Goal: Check status: Check status

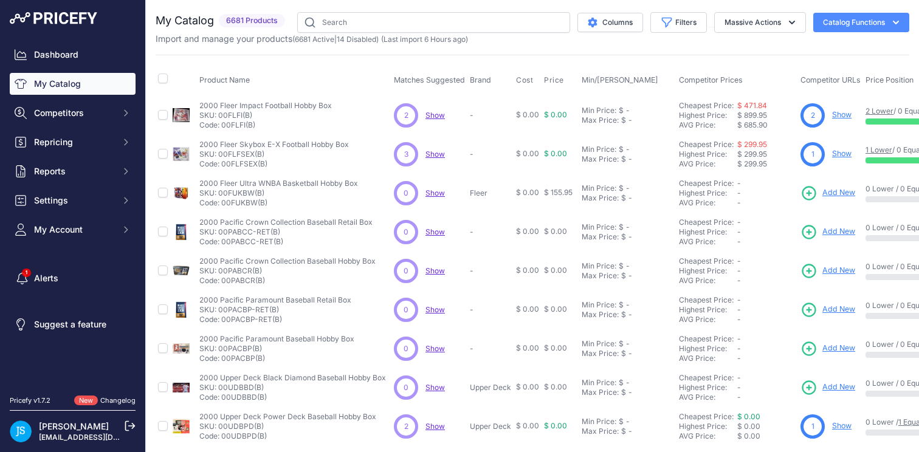
click at [636, 46] on div "My Catalog 6681 Products" at bounding box center [533, 365] width 754 height 706
click at [375, 24] on input "text" at bounding box center [433, 22] width 273 height 21
type input "2025 Panini Phoenix Football Hobby"
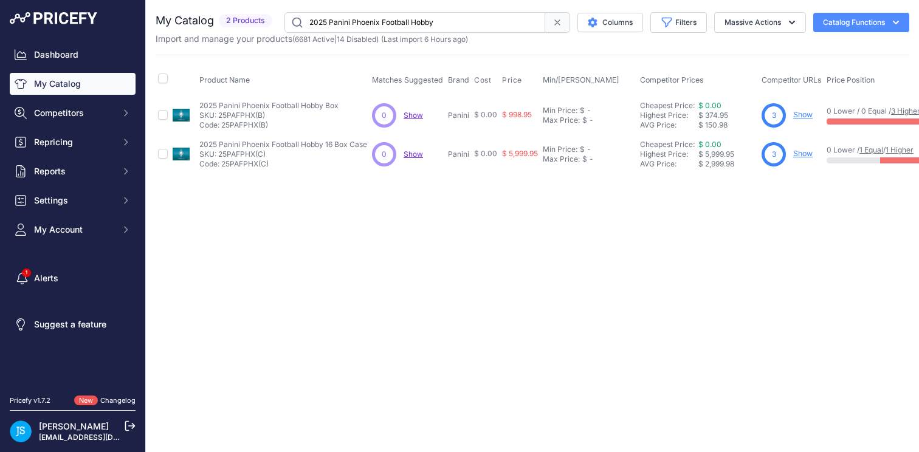
click at [799, 116] on link "Show" at bounding box center [802, 114] width 19 height 9
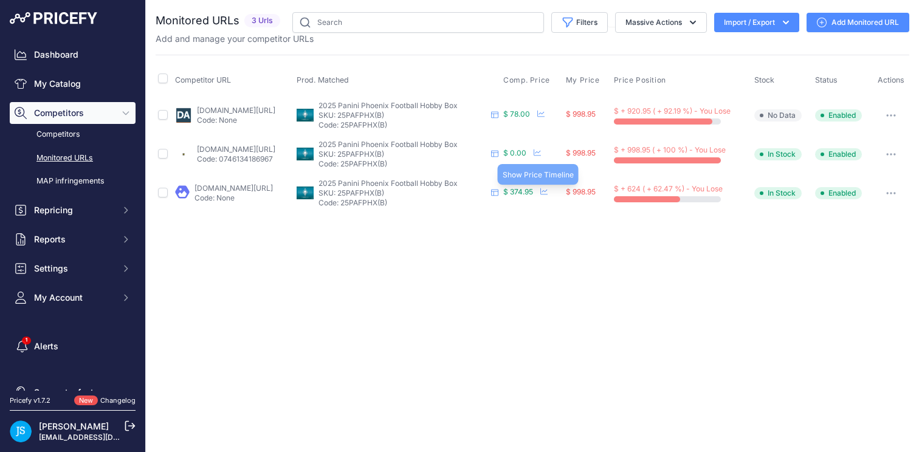
click at [548, 188] on icon at bounding box center [543, 191] width 7 height 7
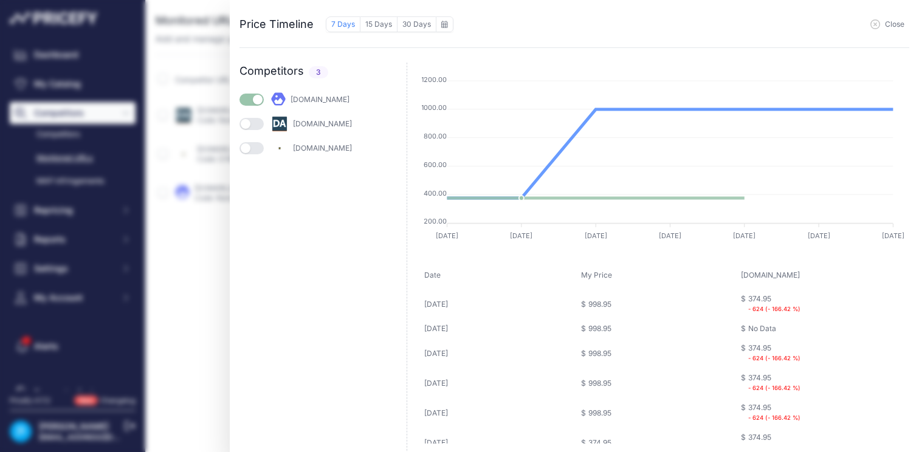
click at [212, 267] on div "Price Timeline 7 Days 15 Days 30 Days to [DATE] Sun" at bounding box center [459, 226] width 919 height 452
click at [889, 25] on span "Close" at bounding box center [894, 24] width 19 height 10
